Goal: Information Seeking & Learning: Learn about a topic

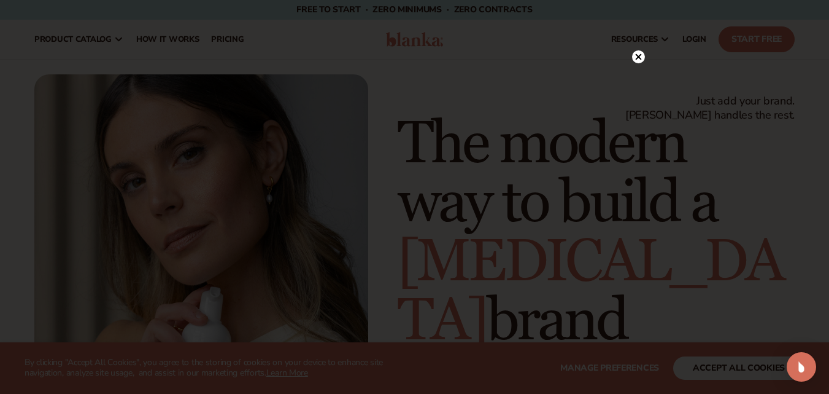
drag, startPoint x: 518, startPoint y: 103, endPoint x: 746, endPoint y: 223, distance: 257.8
click at [754, 224] on div at bounding box center [414, 197] width 829 height 394
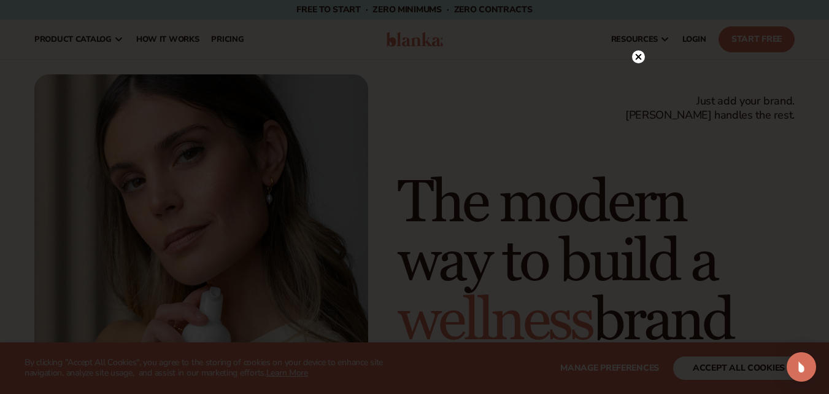
click at [635, 55] on circle at bounding box center [638, 56] width 13 height 13
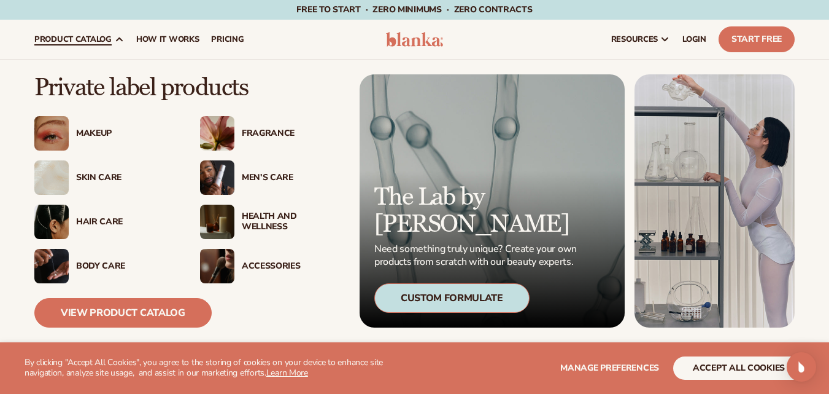
click at [275, 268] on div "Accessories" at bounding box center [291, 266] width 99 height 10
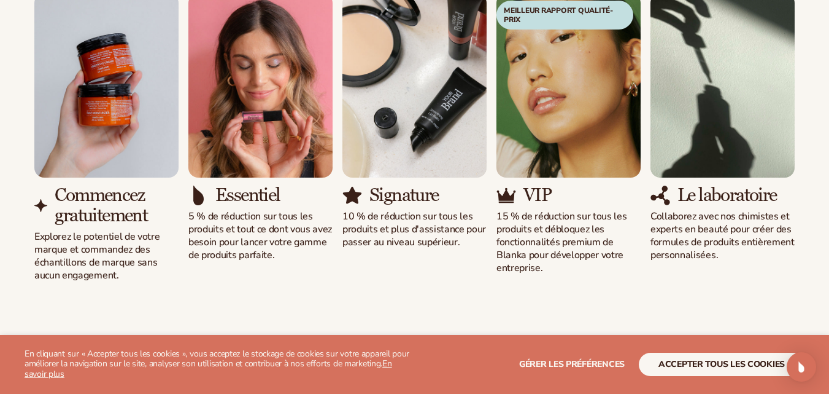
scroll to position [1041, 0]
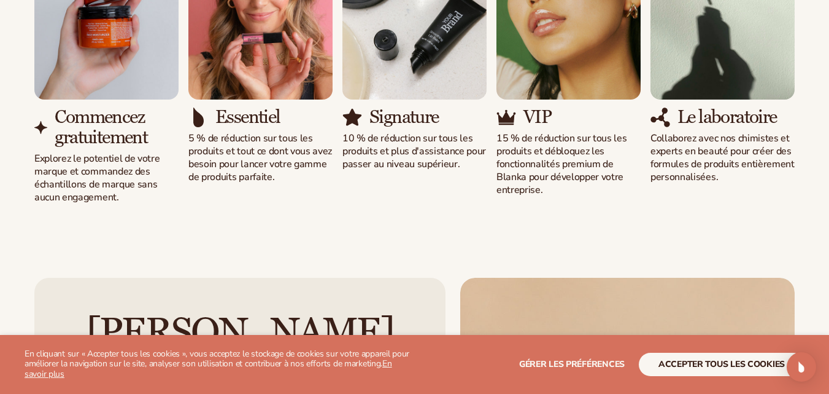
click at [109, 53] on img "1 / 5" at bounding box center [106, 7] width 144 height 184
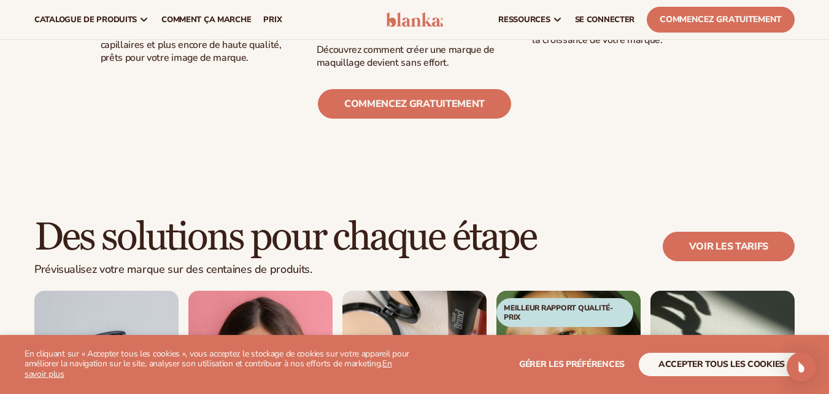
scroll to position [611, 0]
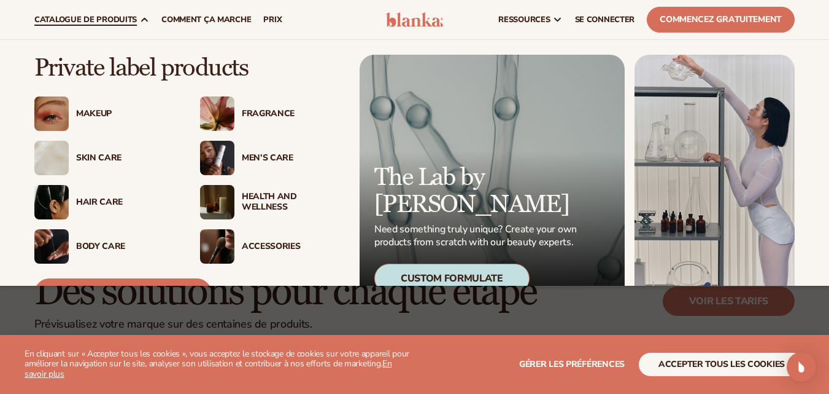
click at [126, 13] on link "catalogue de produits" at bounding box center [91, 19] width 127 height 39
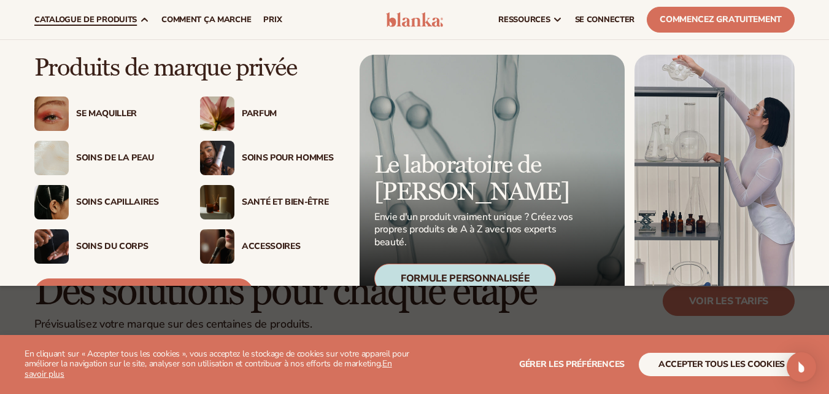
click at [215, 201] on img at bounding box center [217, 202] width 34 height 34
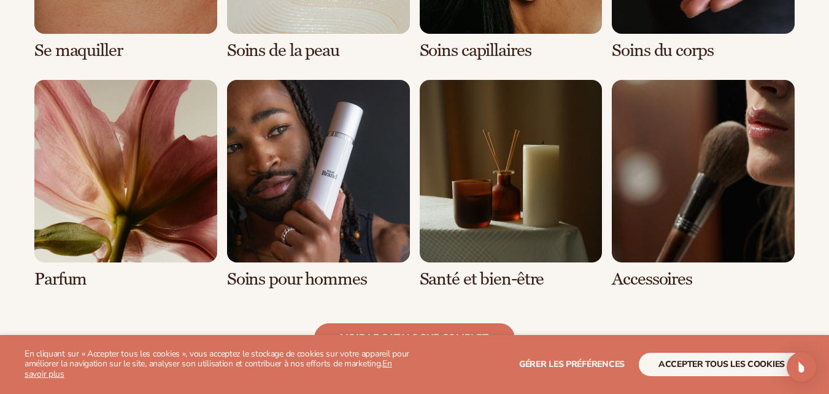
scroll to position [1228, 0]
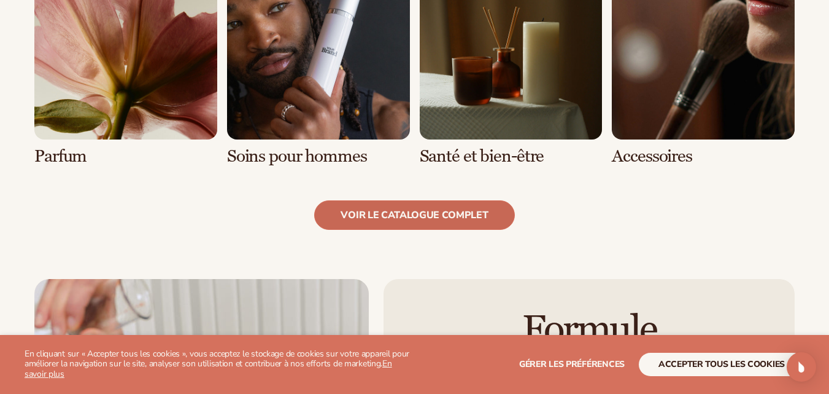
click at [484, 209] on font "voir le catalogue complet" at bounding box center [414, 215] width 147 height 14
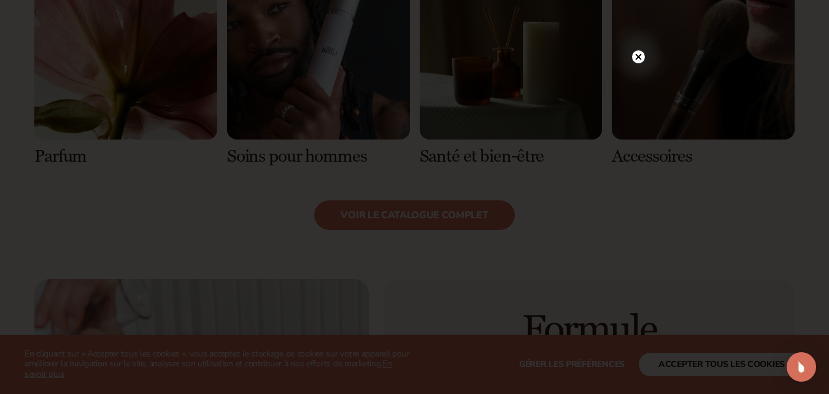
click at [637, 55] on circle at bounding box center [638, 56] width 13 height 13
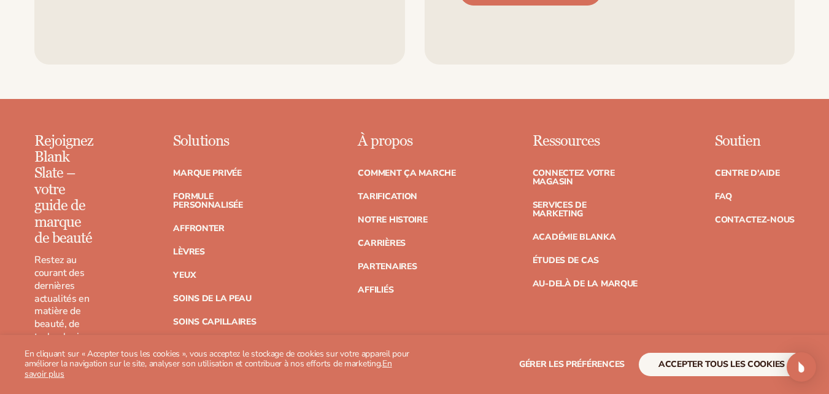
scroll to position [2271, 0]
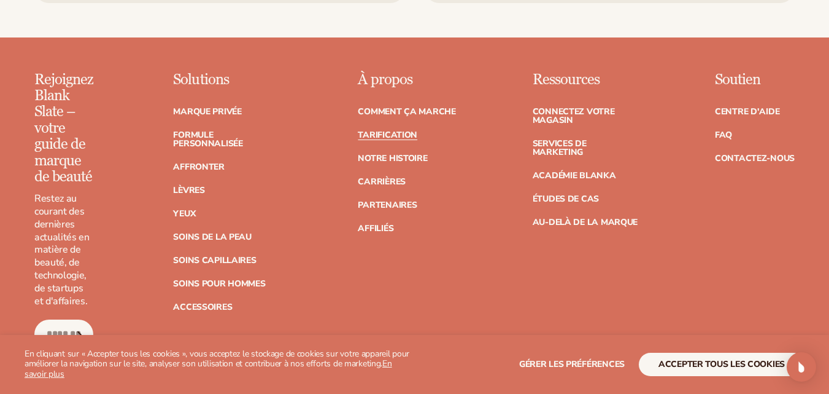
click at [390, 129] on font "Tarification" at bounding box center [388, 135] width 60 height 12
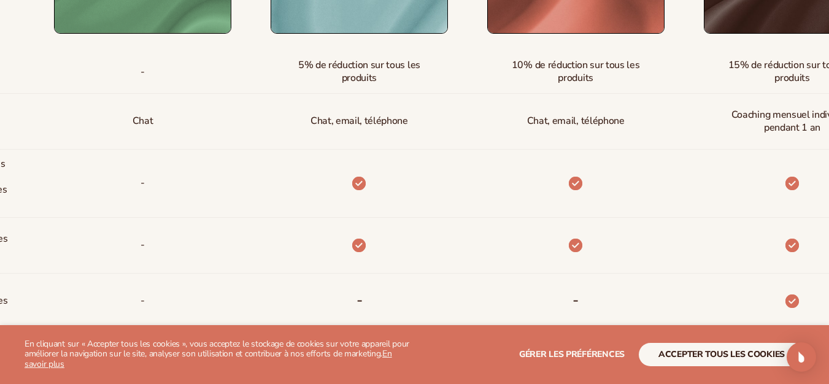
scroll to position [704, 0]
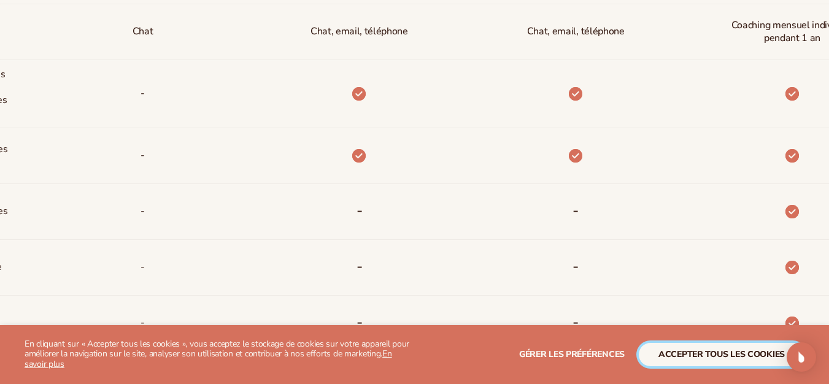
click at [743, 358] on font "accepter tous les cookies" at bounding box center [722, 355] width 126 height 12
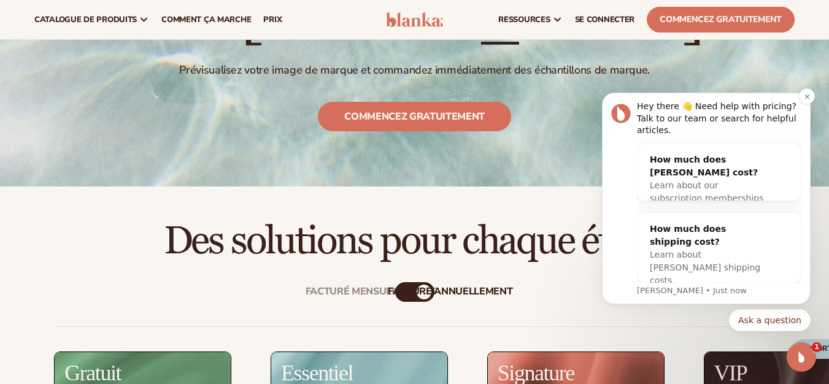
scroll to position [0, 0]
click at [807, 100] on icon "Dismiss notification" at bounding box center [807, 96] width 7 height 7
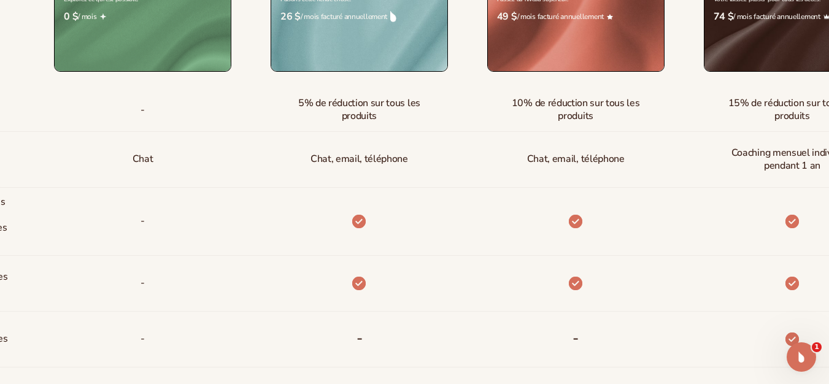
scroll to position [614, 0]
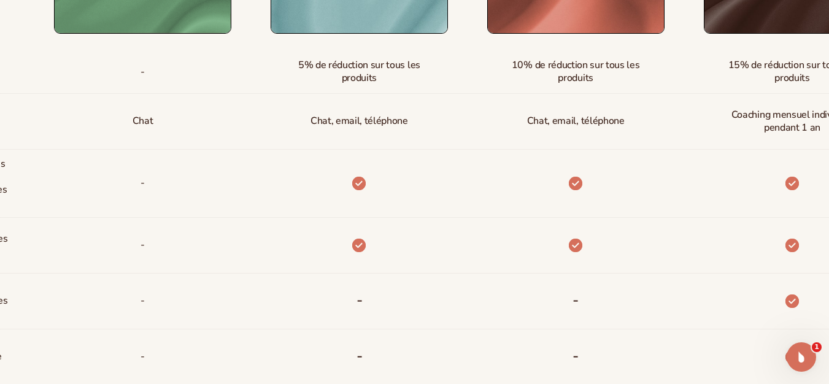
click at [68, 220] on div "Réductions Soutien Stockage des stocks et   exécution des commandes Paiements a…" at bounding box center [415, 261] width 722 height 729
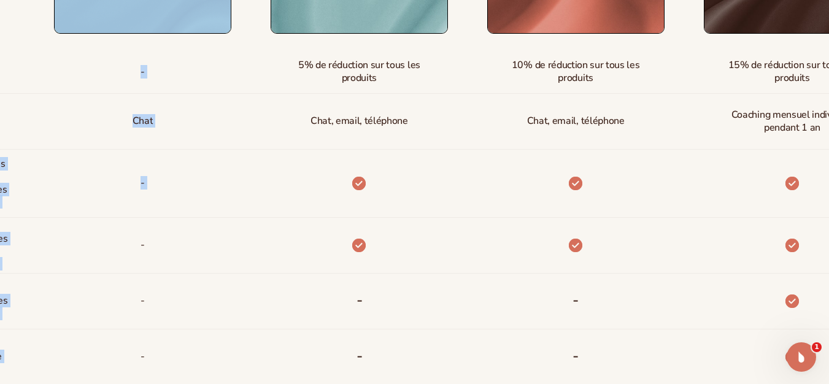
click at [44, 60] on div "-" at bounding box center [123, 72] width 217 height 43
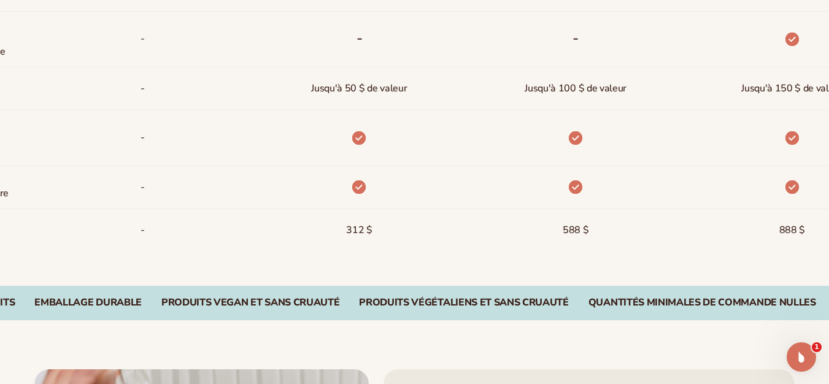
scroll to position [1044, 0]
